Goal: Task Accomplishment & Management: Manage account settings

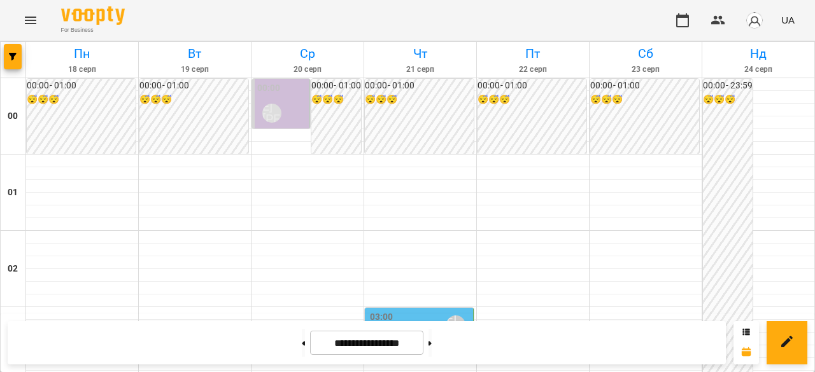
scroll to position [127, 0]
click at [425, 340] on p "індивід шч 45 [PERSON_NAME]" at bounding box center [420, 355] width 101 height 30
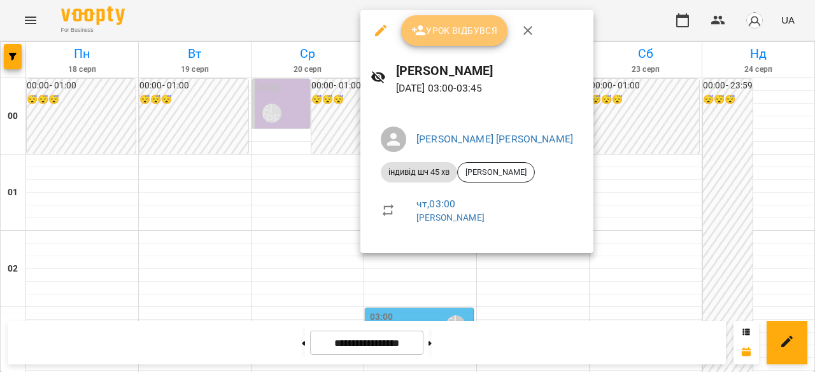
click at [474, 34] on span "Урок відбувся" at bounding box center [454, 30] width 87 height 15
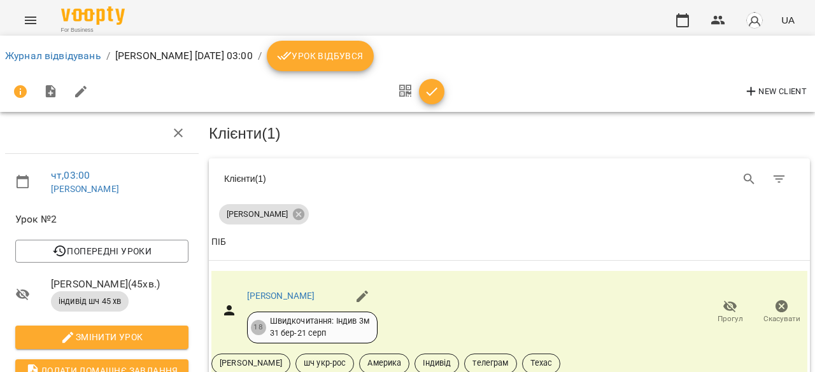
scroll to position [127, 0]
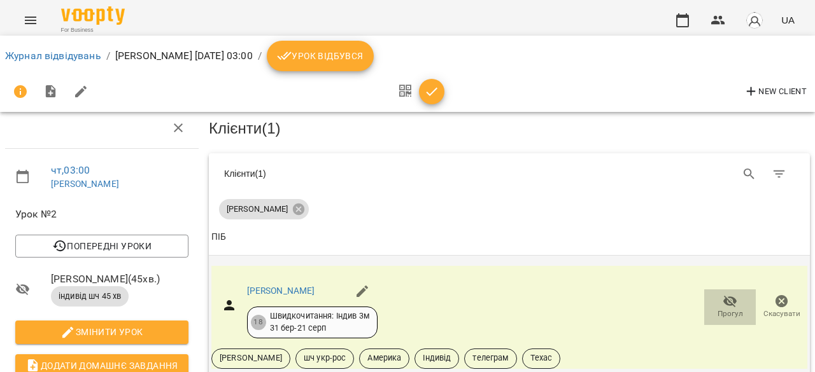
click at [719, 309] on span "Прогул" at bounding box center [729, 314] width 25 height 11
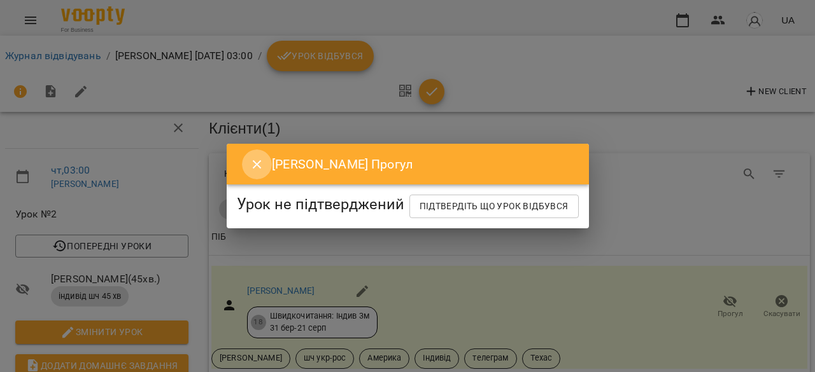
click at [250, 157] on icon "Close" at bounding box center [257, 164] width 15 height 15
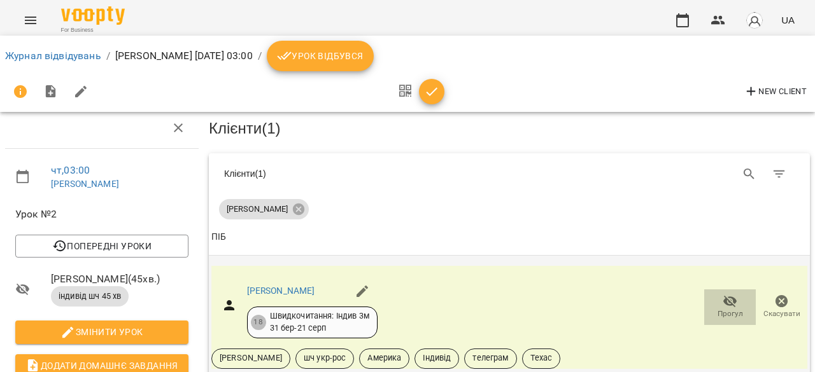
click at [730, 294] on span "Прогул" at bounding box center [730, 306] width 36 height 25
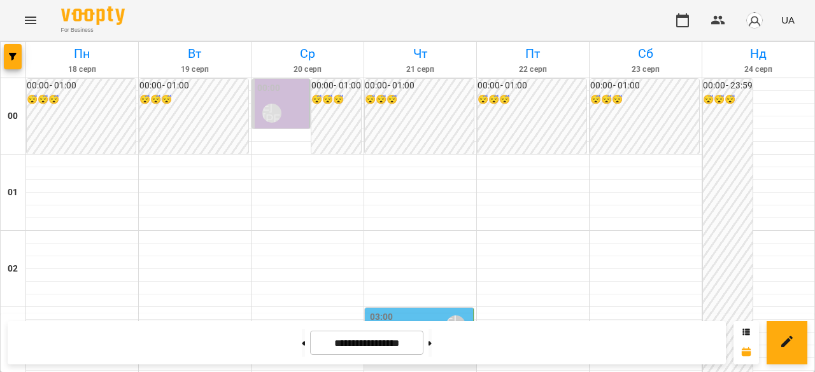
scroll to position [127, 0]
click at [406, 311] on div "03:00 Ліпатьєва Ольга" at bounding box center [420, 325] width 101 height 29
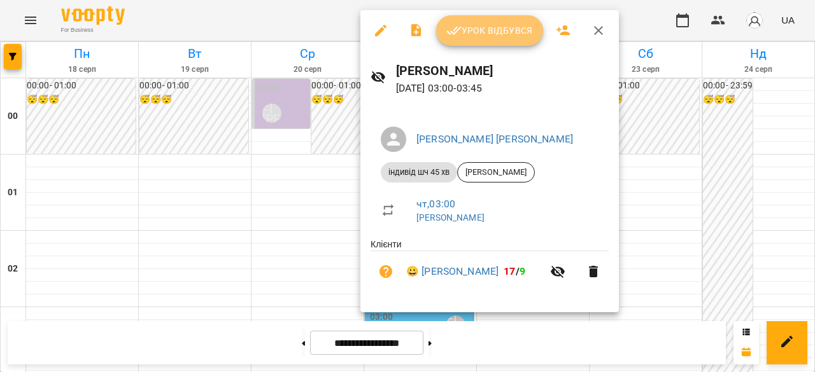
click at [491, 35] on span "Урок відбувся" at bounding box center [489, 30] width 87 height 15
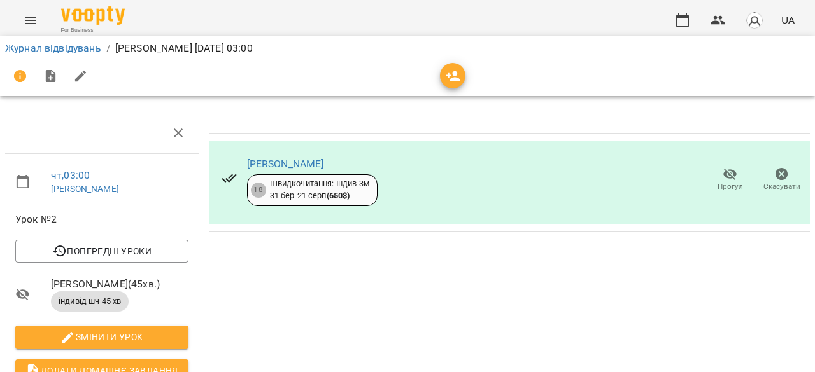
click at [723, 178] on icon "button" at bounding box center [730, 174] width 15 height 15
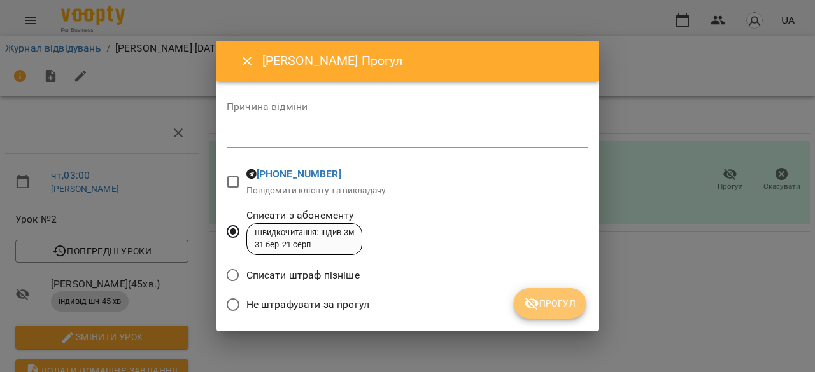
click at [570, 309] on span "Прогул" at bounding box center [550, 303] width 52 height 15
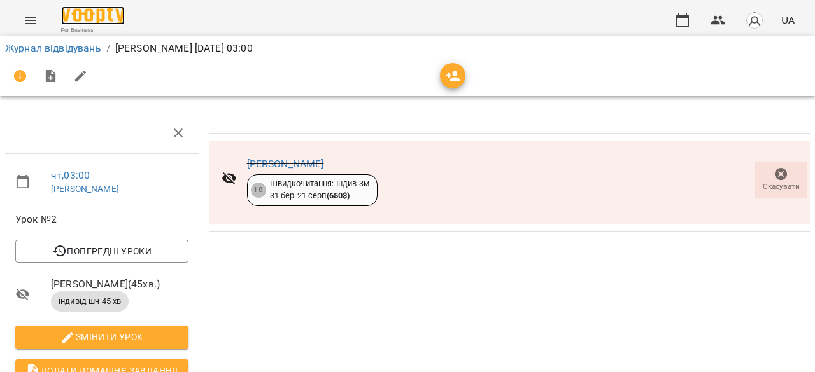
click at [94, 15] on img at bounding box center [93, 15] width 64 height 18
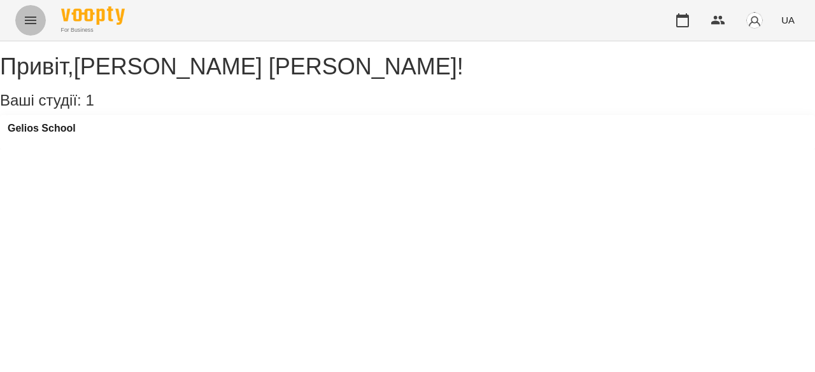
click at [34, 21] on icon "Menu" at bounding box center [30, 20] width 15 height 15
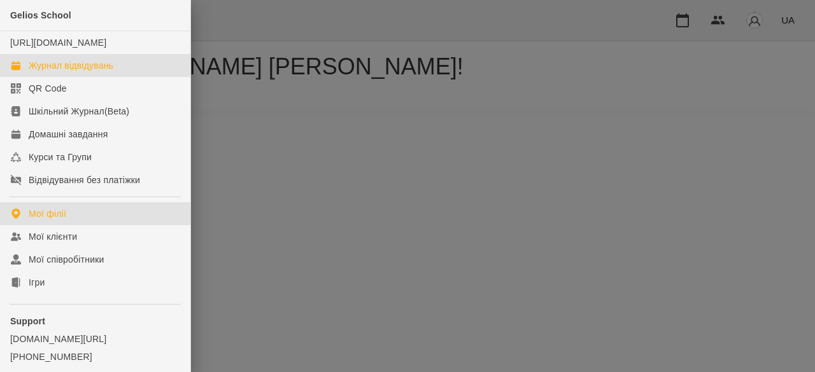
click at [81, 72] on div "Журнал відвідувань" at bounding box center [71, 65] width 85 height 13
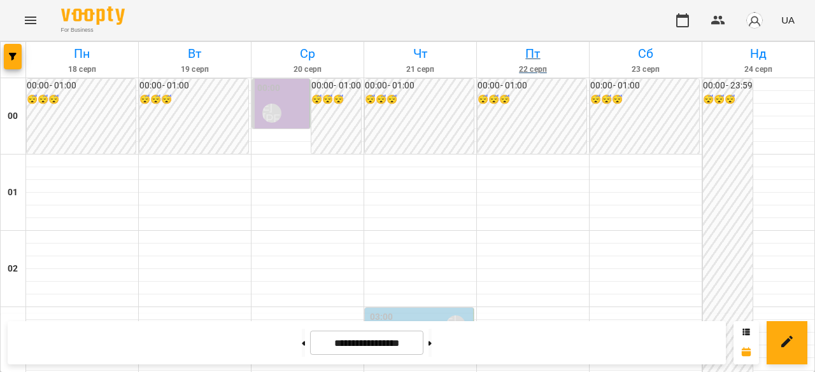
scroll to position [1464, 0]
